Goal: Obtain resource: Download file/media

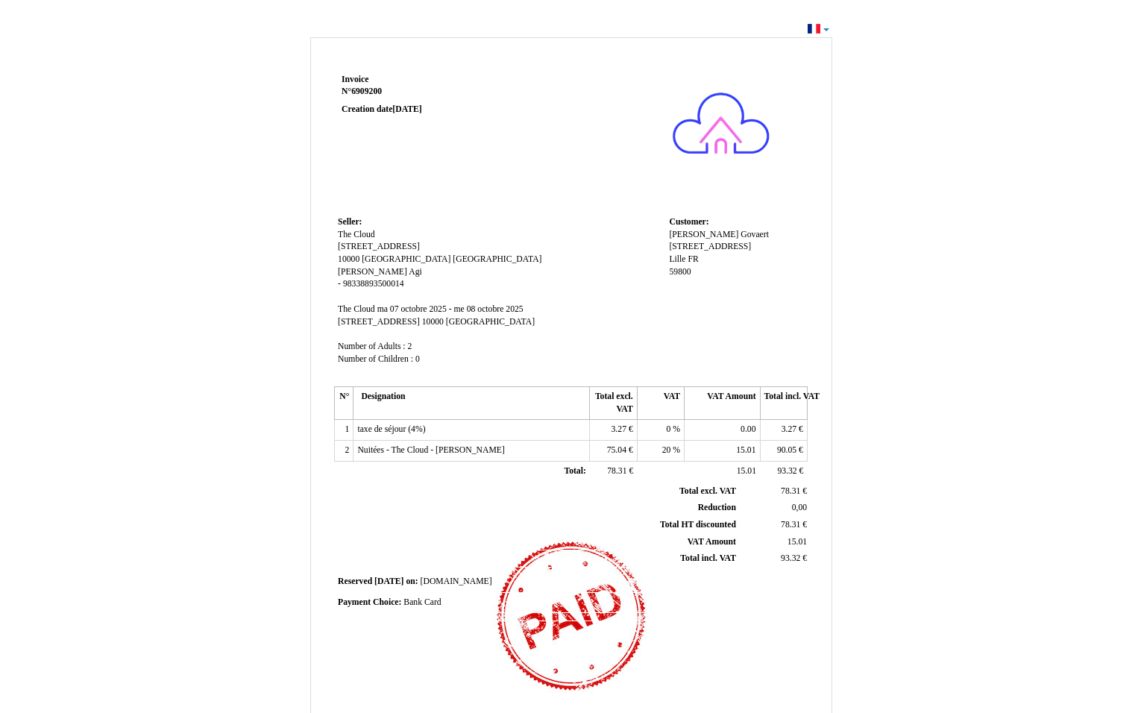
click at [1101, 42] on div "Invoice Invoice N° 6909200 6909200 Creation date [DATE] Seller: Seller: The Clo…" at bounding box center [570, 448] width 1141 height 858
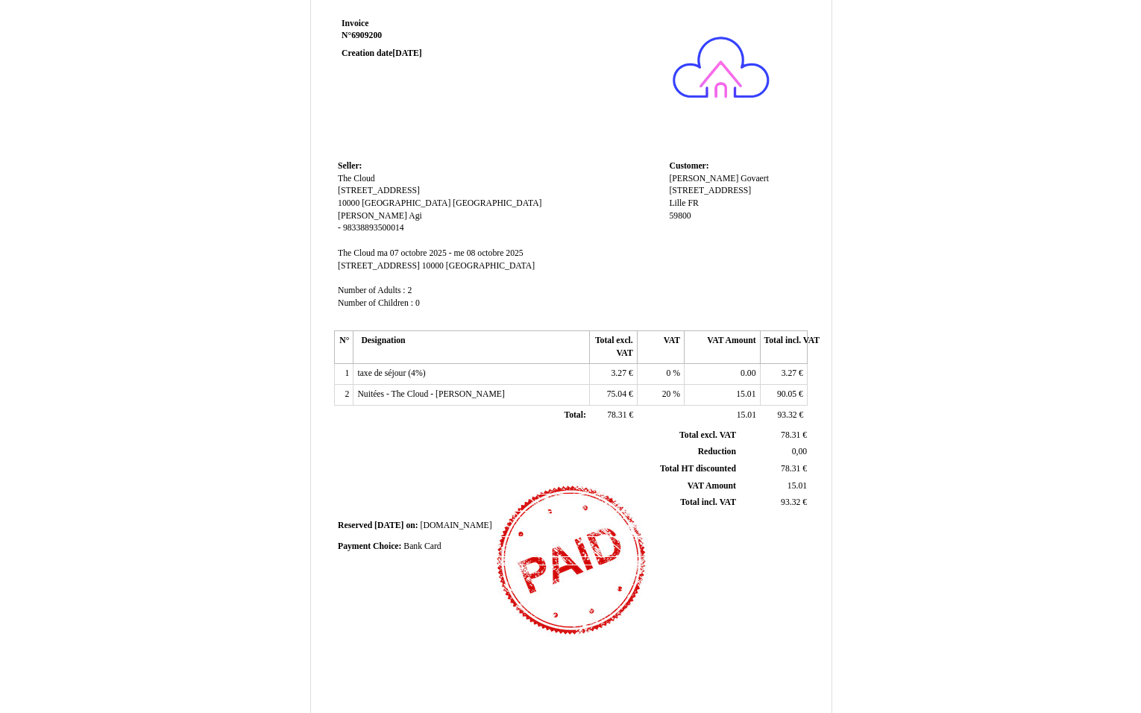
scroll to position [164, 0]
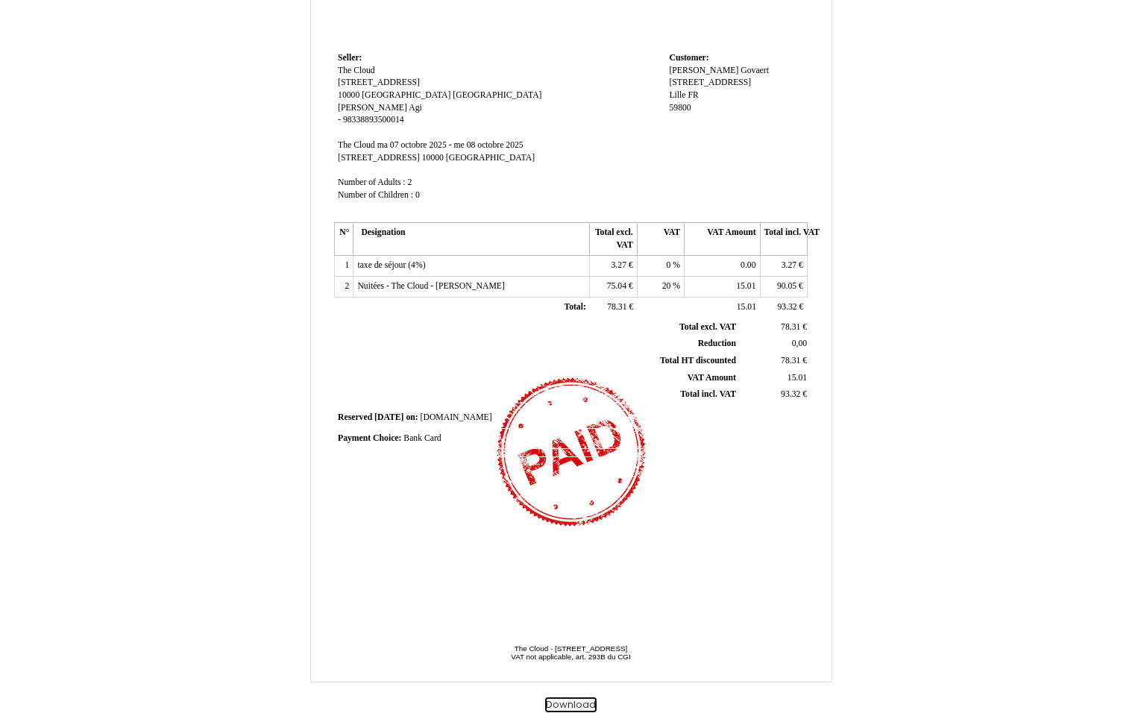
click at [580, 706] on button "Download" at bounding box center [570, 705] width 51 height 16
drag, startPoint x: 1149, startPoint y: 49, endPoint x: 982, endPoint y: 627, distance: 601.5
click at [982, 627] on div "Invoice Invoice N° 6909200 6909200 Creation date [DATE] Seller: Seller: The Clo…" at bounding box center [571, 291] width 872 height 843
click at [578, 702] on button "Download" at bounding box center [570, 705] width 51 height 16
